Goal: Find contact information: Find contact information

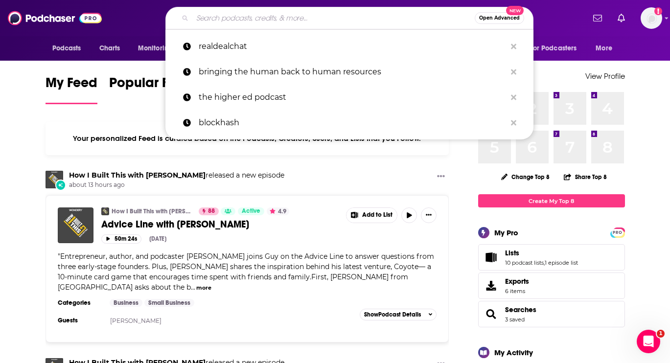
click at [235, 19] on input "Search podcasts, credits, & more..." at bounding box center [333, 18] width 283 height 16
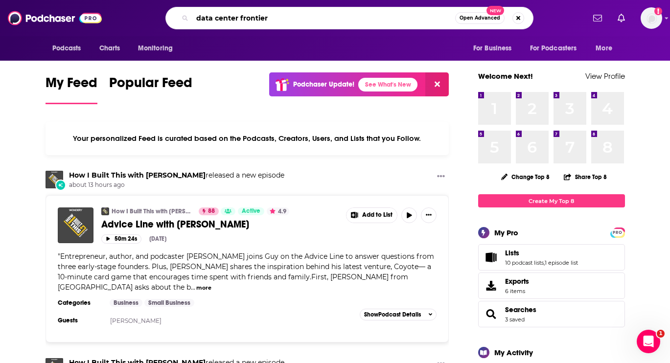
type input "data center frontier"
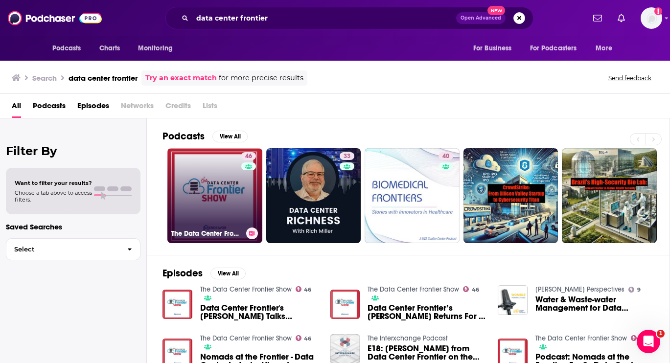
click at [214, 195] on link "46 The Data Center Frontier Show" at bounding box center [214, 195] width 95 height 95
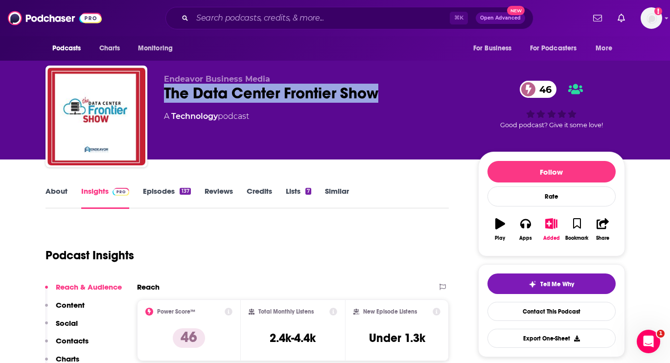
drag, startPoint x: 162, startPoint y: 94, endPoint x: 377, endPoint y: 95, distance: 215.4
click at [377, 95] on div "Endeavor Business Media The Data Center Frontier Show 46 A Technology podcast 4…" at bounding box center [336, 119] width 580 height 106
copy h2 "The Data Center Frontier Show"
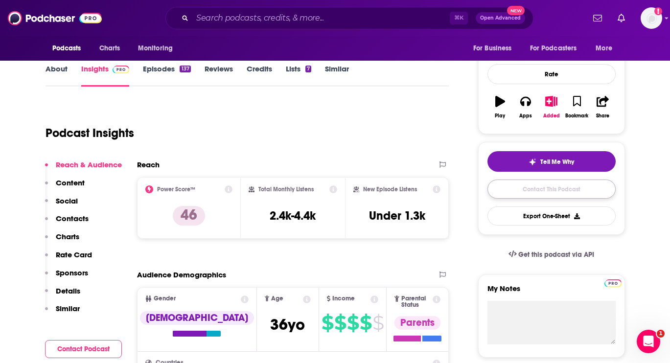
click at [579, 189] on link "Contact This Podcast" at bounding box center [552, 189] width 128 height 19
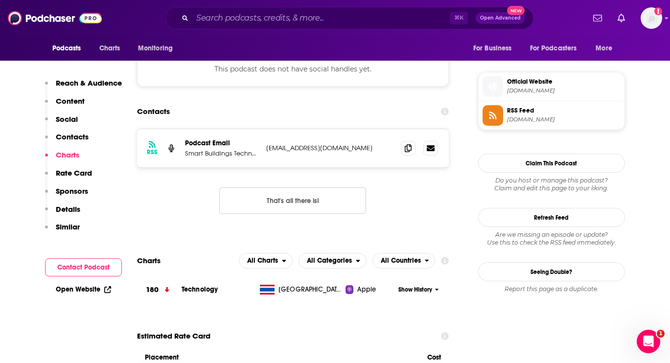
scroll to position [846, 0]
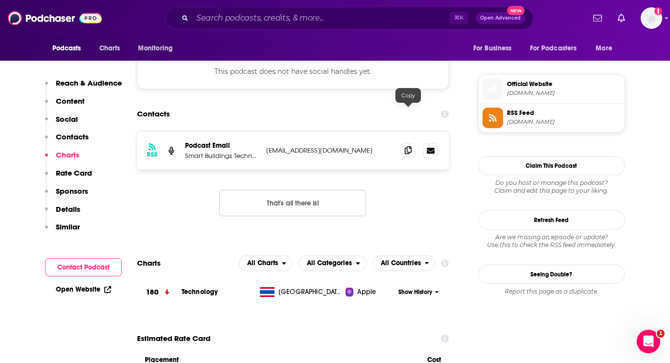
click at [411, 146] on icon at bounding box center [408, 150] width 7 height 8
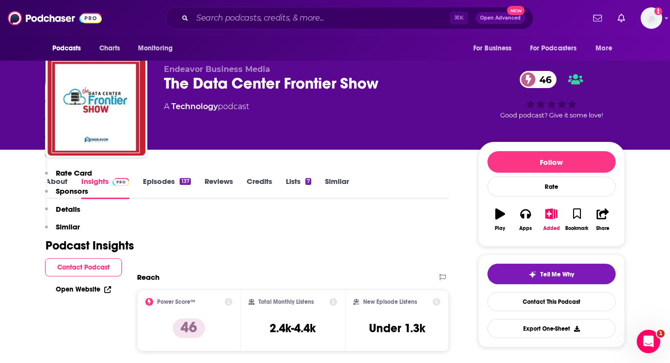
scroll to position [0, 0]
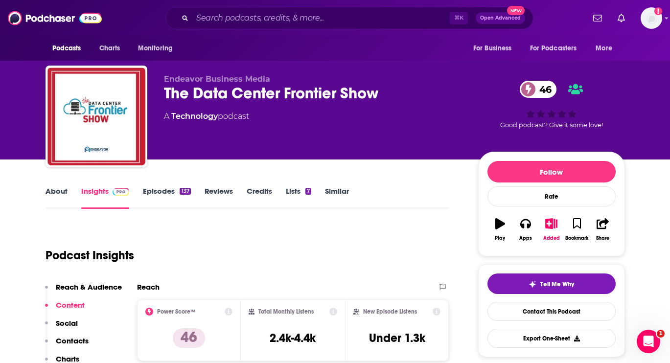
click at [255, 189] on link "Credits" at bounding box center [259, 198] width 25 height 23
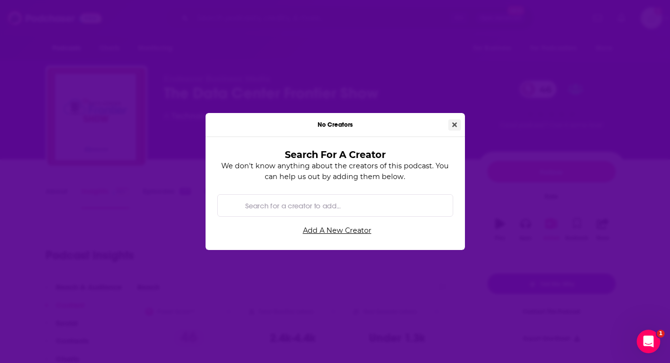
click at [449, 124] on button "Close" at bounding box center [454, 124] width 13 height 11
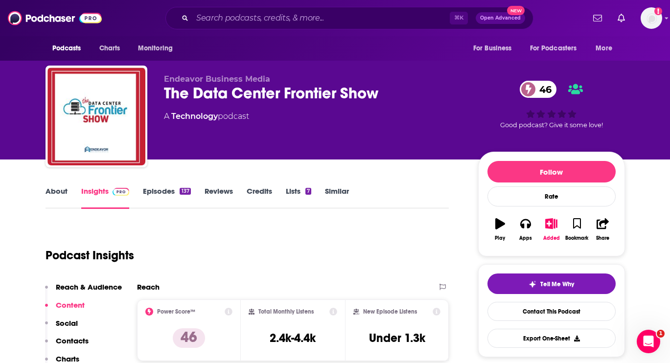
click at [51, 199] on link "About" at bounding box center [57, 198] width 22 height 23
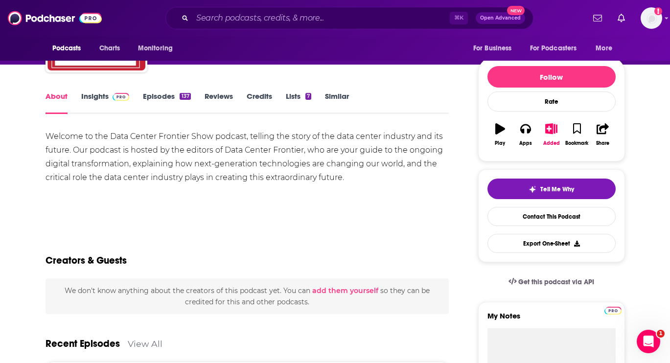
scroll to position [94, 0]
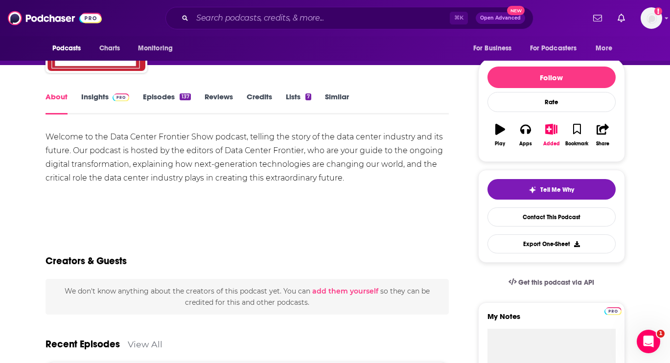
click at [111, 101] on link "Insights" at bounding box center [105, 103] width 48 height 23
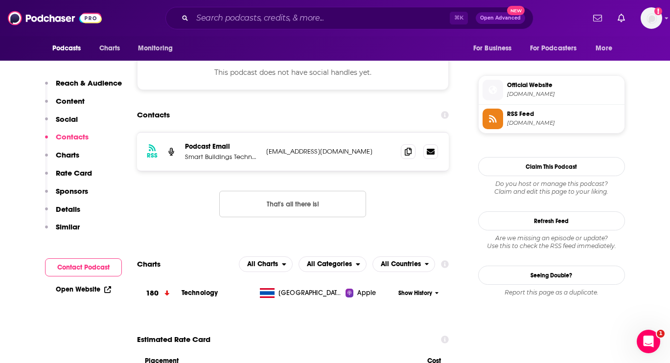
scroll to position [846, 0]
click at [409, 147] on icon at bounding box center [408, 151] width 7 height 8
